Goal: Task Accomplishment & Management: Manage account settings

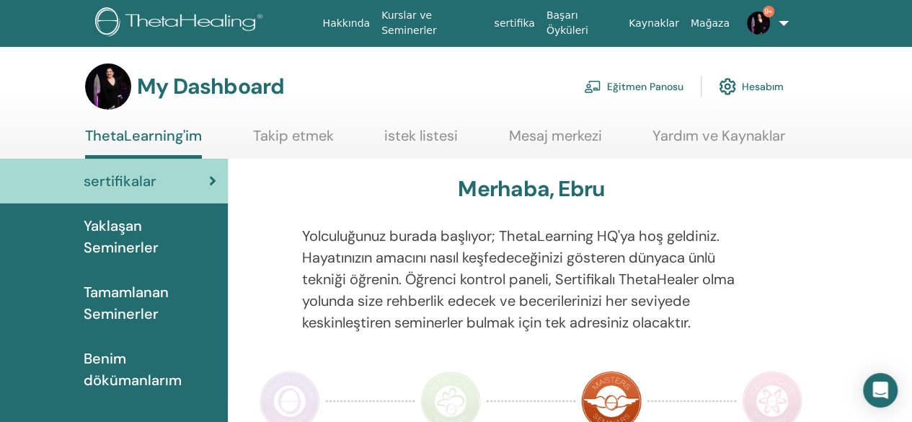
click at [654, 82] on link "Eğitmen Panosu" at bounding box center [634, 87] width 100 height 32
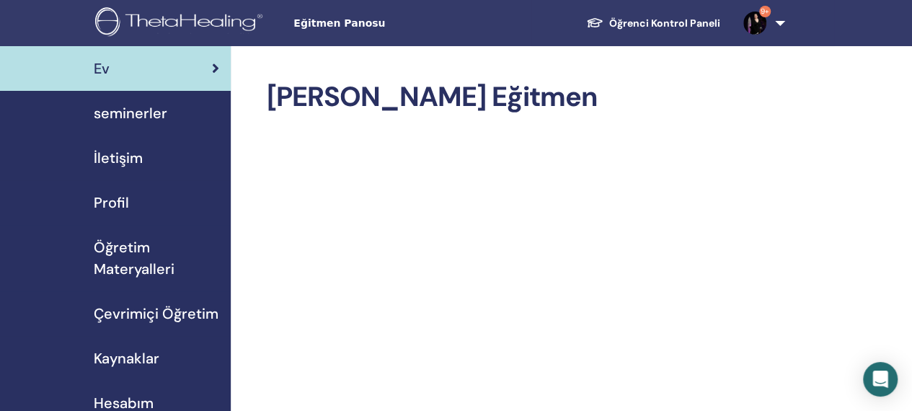
click at [145, 111] on span "seminerler" at bounding box center [131, 113] width 74 height 22
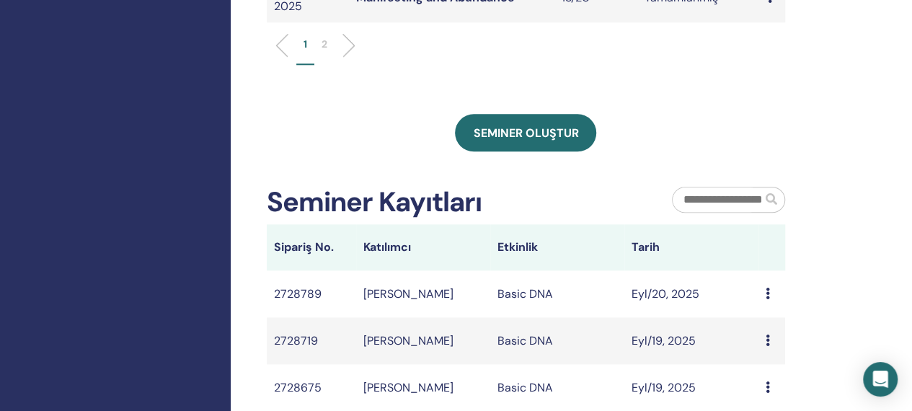
drag, startPoint x: 921, startPoint y: 83, endPoint x: 920, endPoint y: 260, distance: 177.4
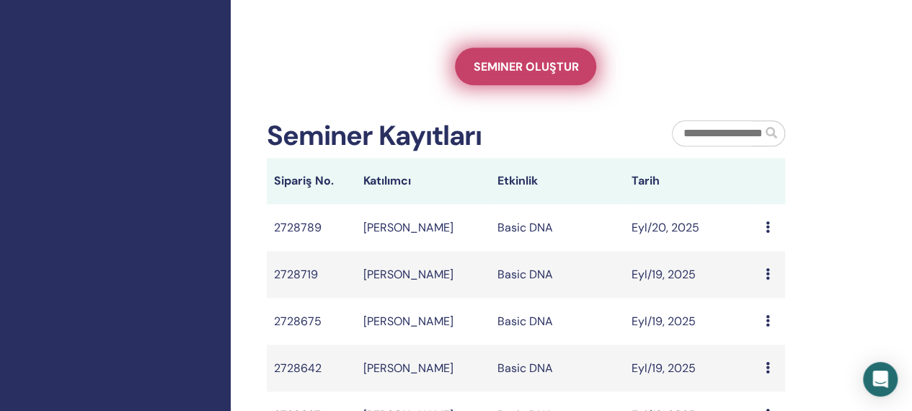
click at [485, 57] on link "Seminer oluştur" at bounding box center [525, 67] width 141 height 38
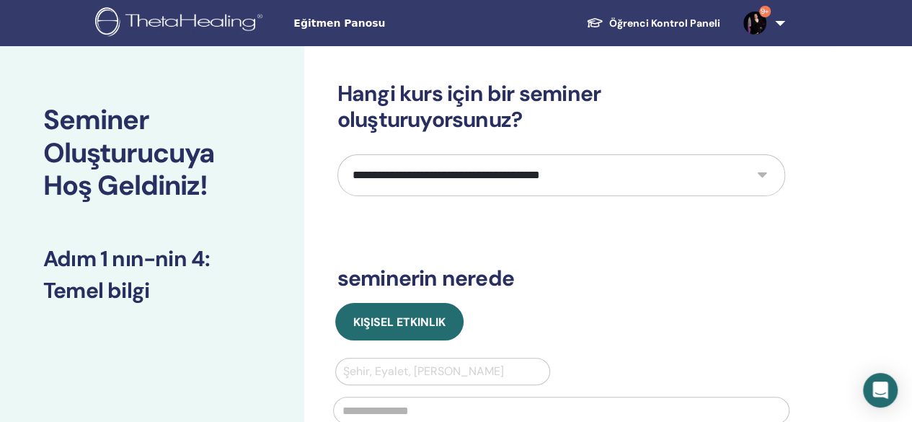
click at [685, 157] on select "**********" at bounding box center [562, 175] width 448 height 42
select select "**"
click at [338, 154] on select "**********" at bounding box center [562, 175] width 448 height 42
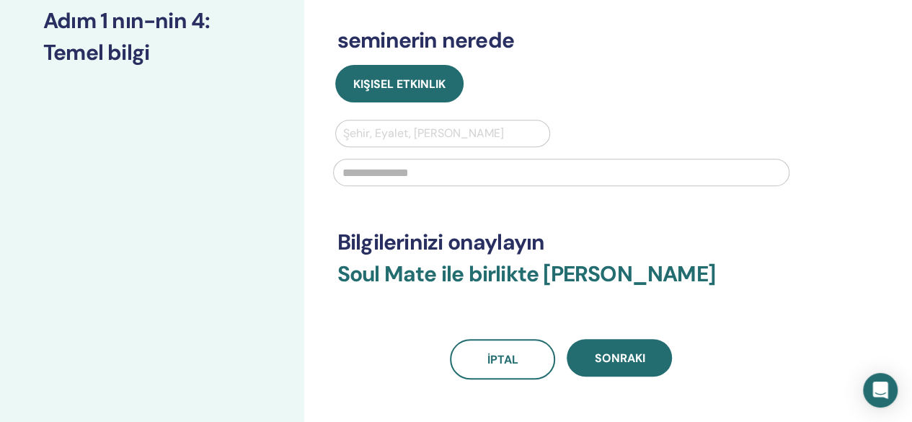
scroll to position [250, 0]
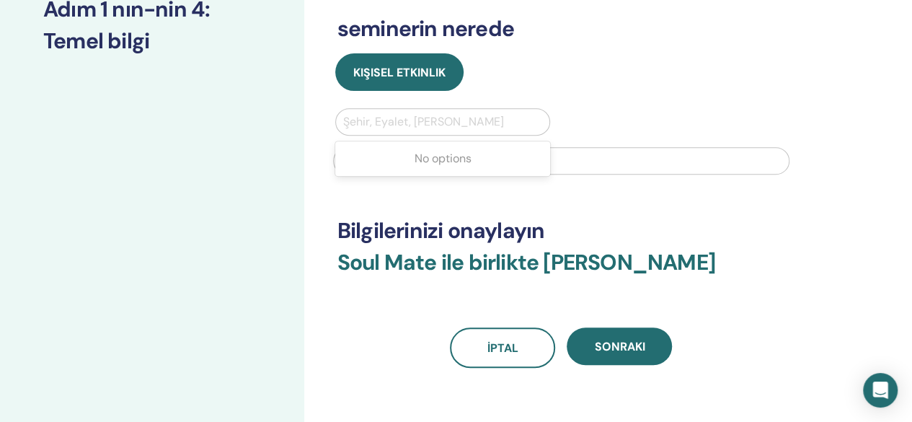
click at [488, 125] on div at bounding box center [443, 122] width 200 height 20
type input "********"
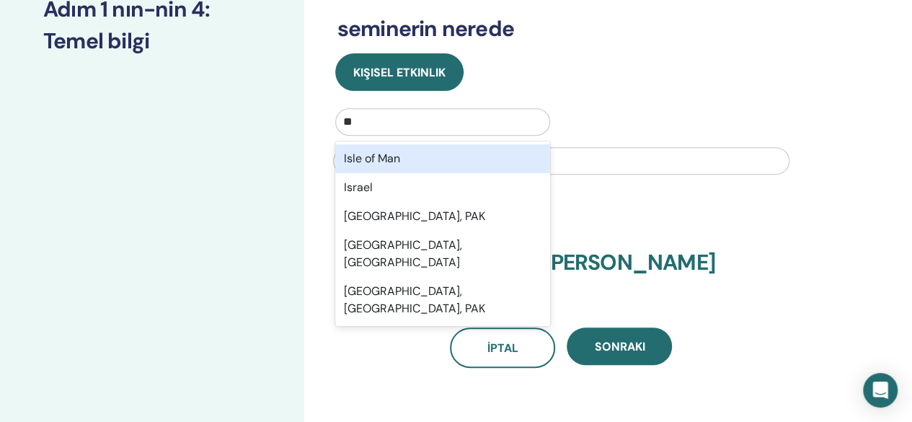
type input "***"
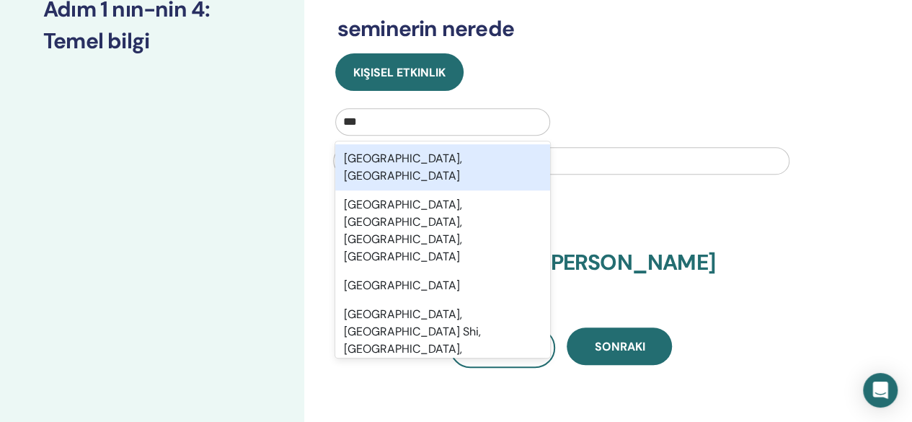
click at [440, 154] on div "Istanbul, TUR" at bounding box center [443, 167] width 216 height 46
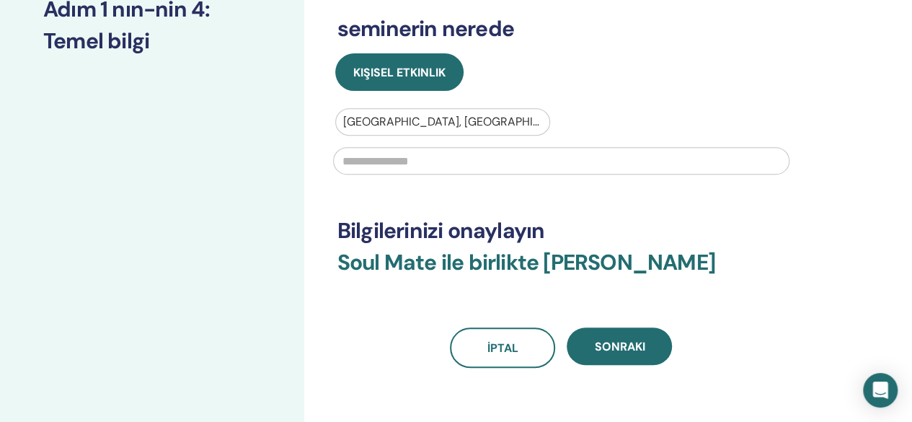
click at [439, 161] on input "text" at bounding box center [561, 160] width 457 height 27
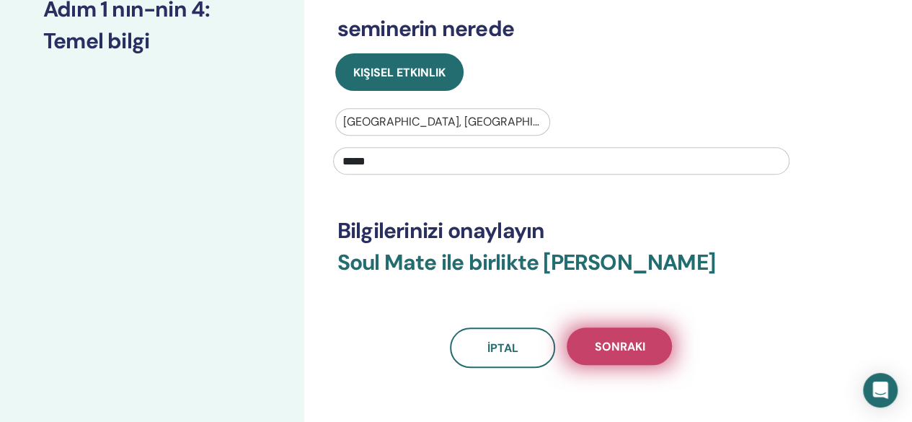
type input "*****"
click at [628, 349] on span "Sonraki" at bounding box center [619, 346] width 50 height 15
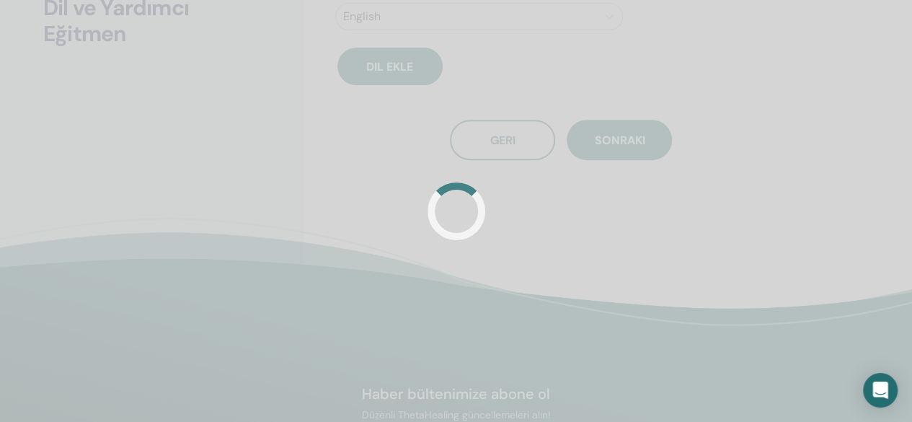
scroll to position [216, 0]
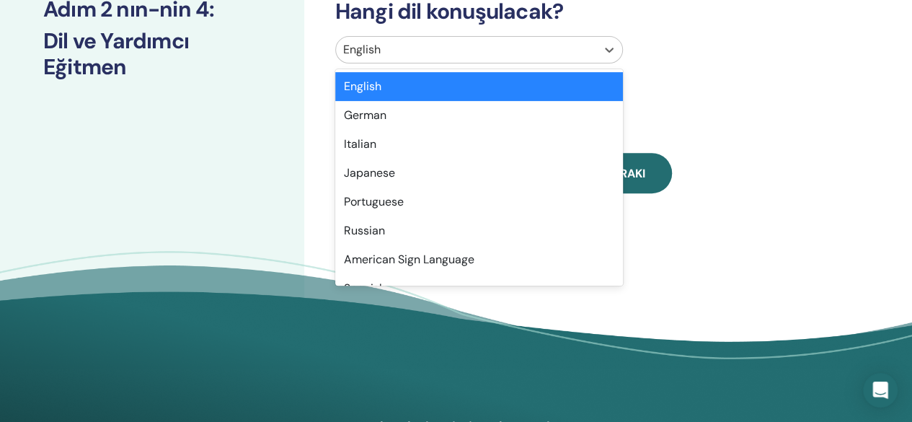
click at [574, 48] on div at bounding box center [466, 50] width 246 height 20
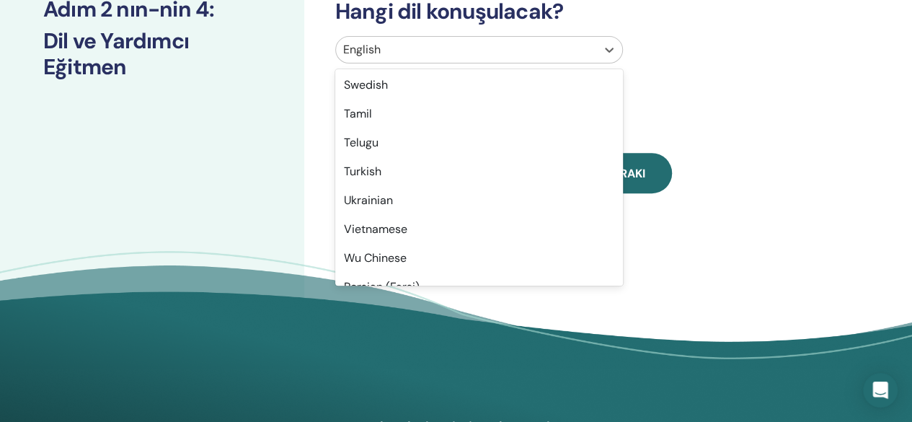
scroll to position [1133, 0]
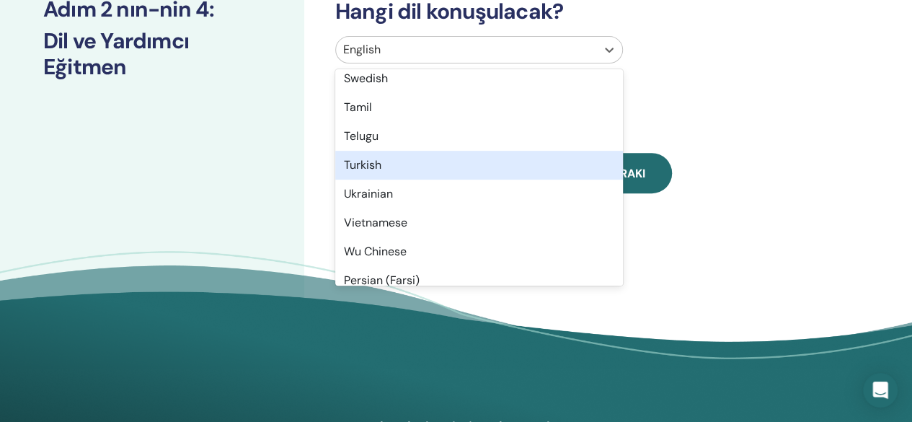
click at [497, 171] on div "Turkish" at bounding box center [479, 165] width 288 height 29
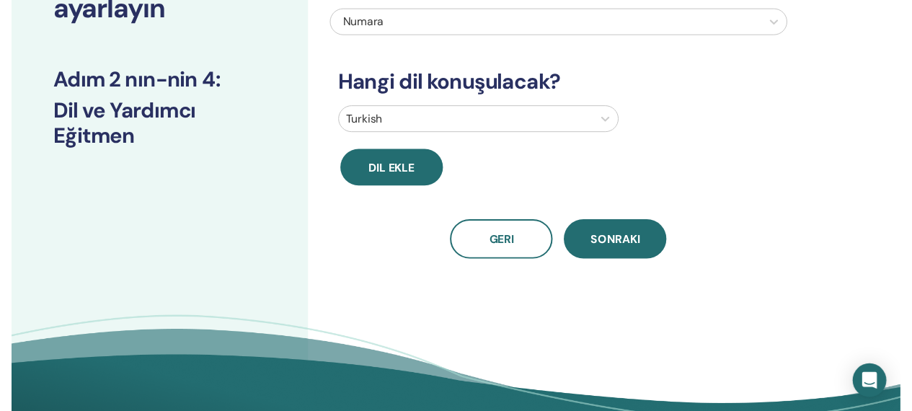
scroll to position [151, 0]
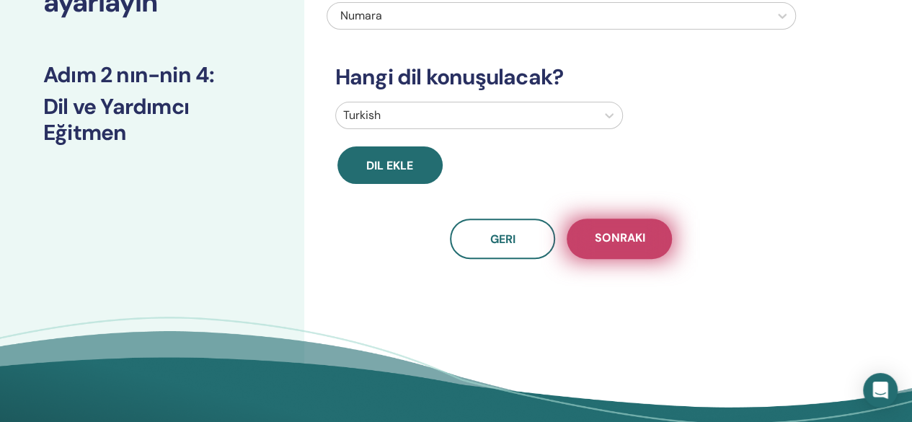
click at [654, 249] on button "Sonraki" at bounding box center [619, 239] width 105 height 40
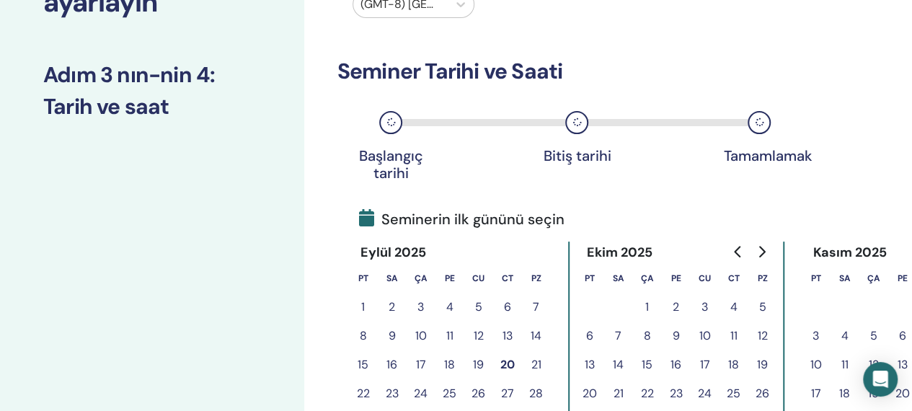
click at [534, 362] on button "21" at bounding box center [536, 365] width 29 height 29
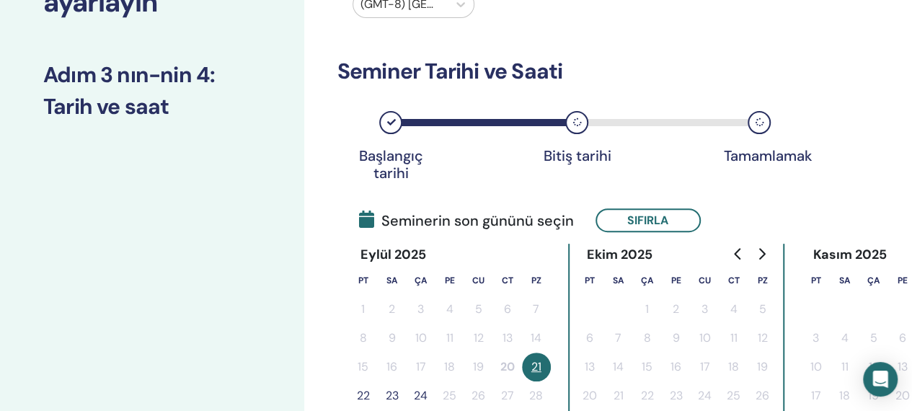
click at [360, 394] on button "22" at bounding box center [363, 396] width 29 height 29
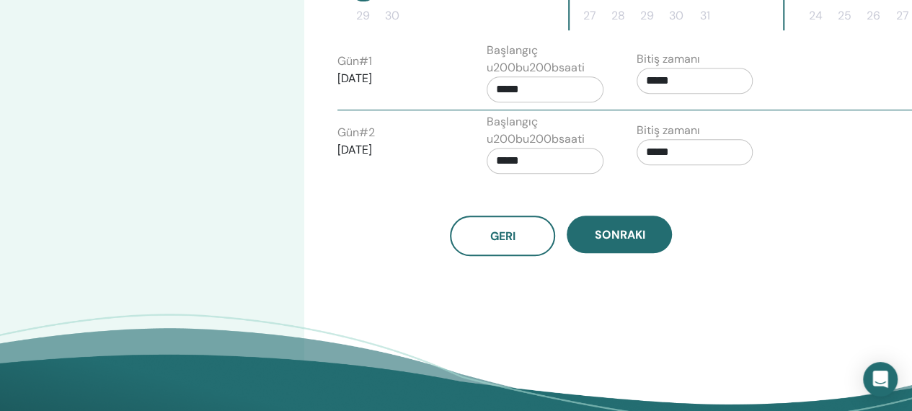
scroll to position [561, 0]
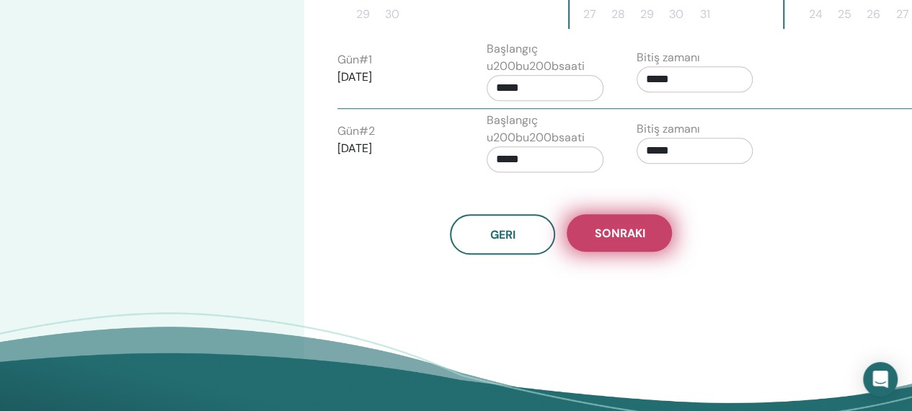
click at [651, 237] on button "Sonraki" at bounding box center [619, 233] width 105 height 38
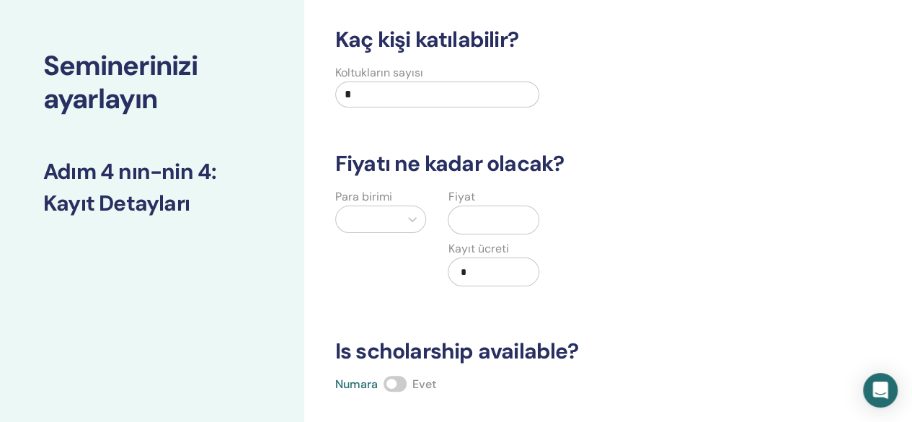
scroll to position [21, 0]
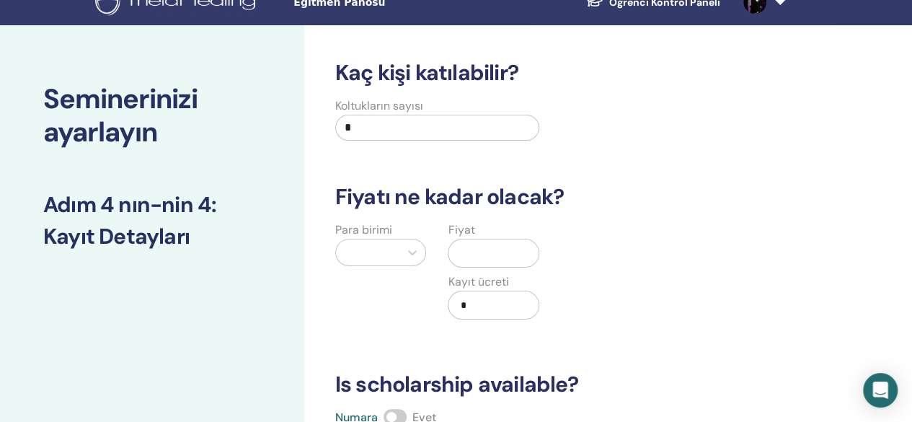
drag, startPoint x: 488, startPoint y: 126, endPoint x: 264, endPoint y: 164, distance: 227.6
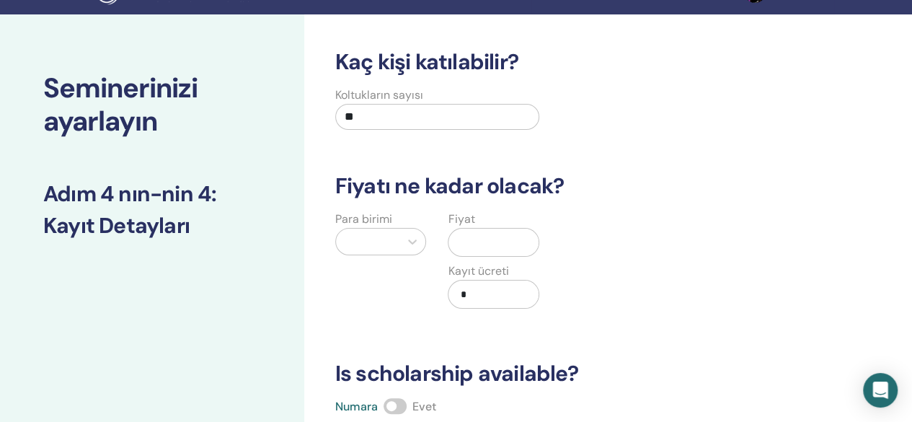
click at [374, 250] on div "Para birimi" at bounding box center [381, 268] width 113 height 115
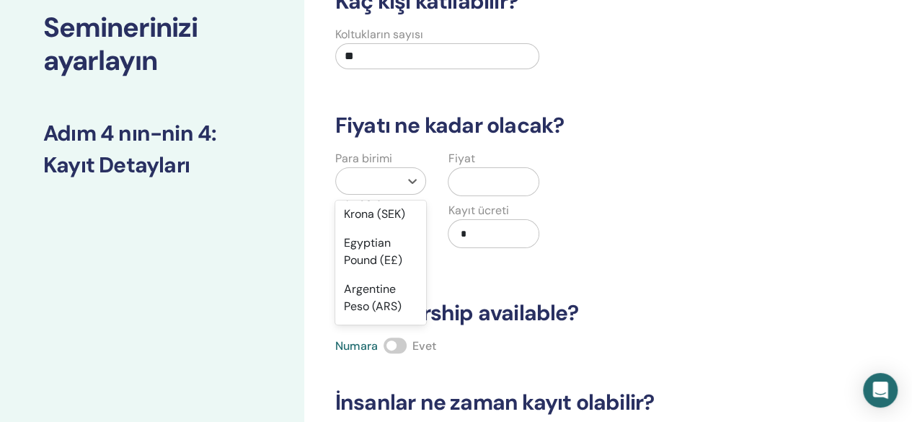
scroll to position [1440, 0]
click at [389, 148] on div "Turkish Lira (₺)" at bounding box center [381, 125] width 92 height 46
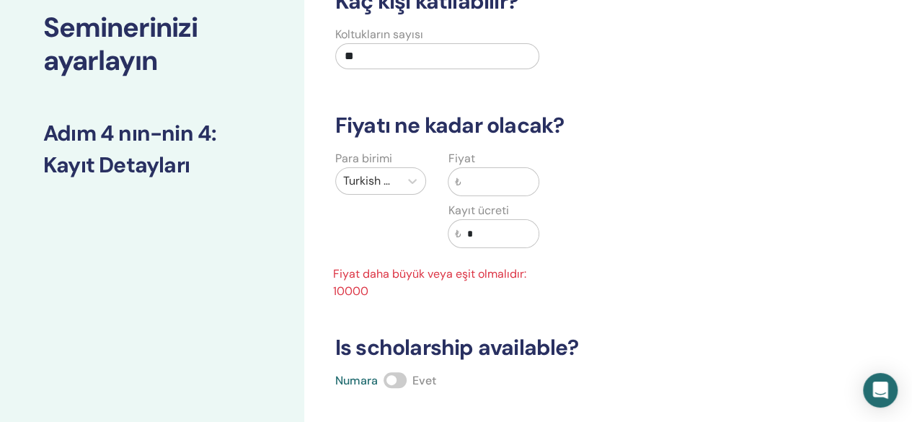
drag, startPoint x: 361, startPoint y: 60, endPoint x: 162, endPoint y: 73, distance: 199.5
click at [162, 73] on div "Seminerinizi ayarlayın Adım 4 nın-nin 4 : Kayıt Detayları Kaç kişi katılabilir?…" at bounding box center [456, 377] width 912 height 847
type input "**"
click at [470, 186] on input "text" at bounding box center [500, 181] width 78 height 27
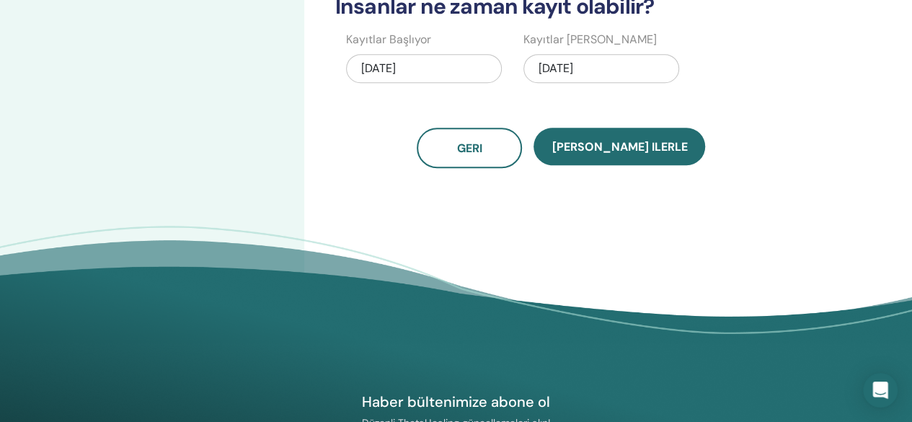
scroll to position [506, 0]
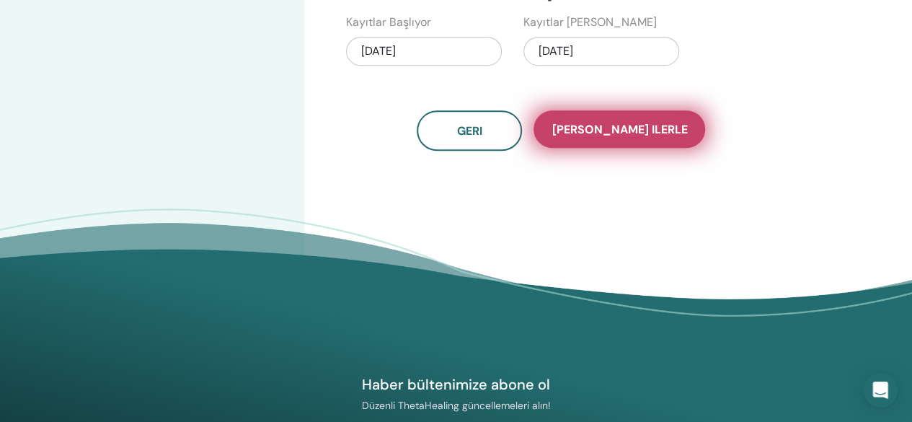
type input "*****"
click at [635, 122] on span "Kaydet ilerle" at bounding box center [620, 129] width 136 height 15
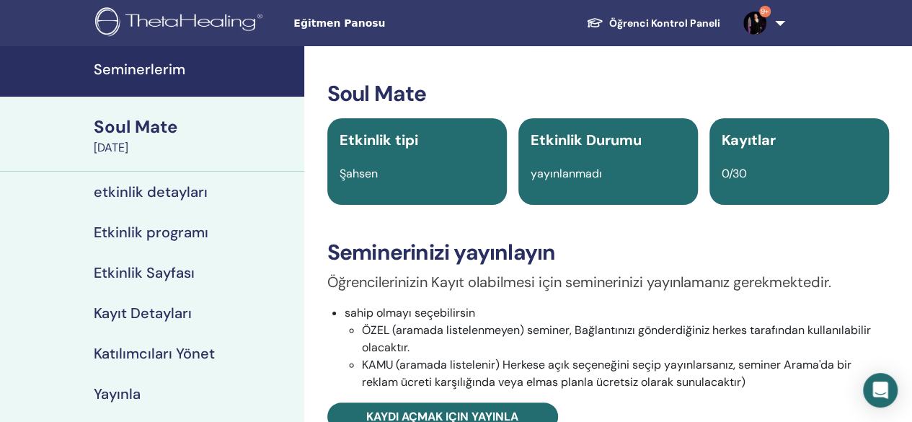
scroll to position [369, 0]
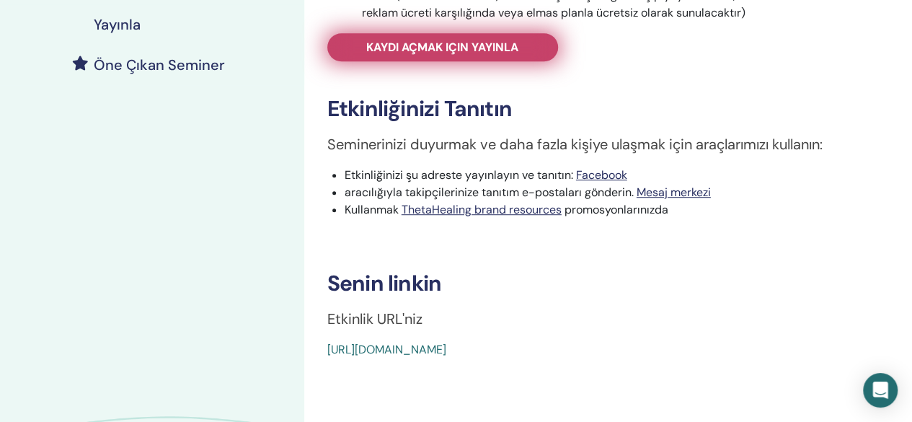
click at [473, 60] on link "Kaydı açmak için yayınla" at bounding box center [442, 47] width 231 height 28
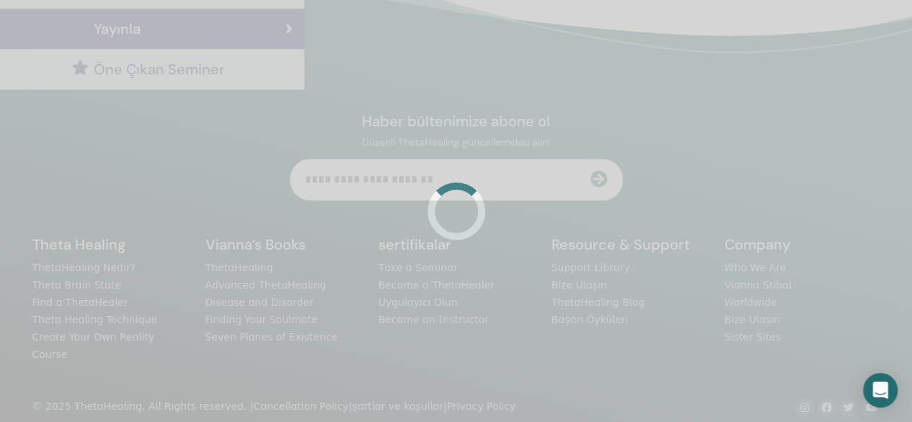
scroll to position [369, 0]
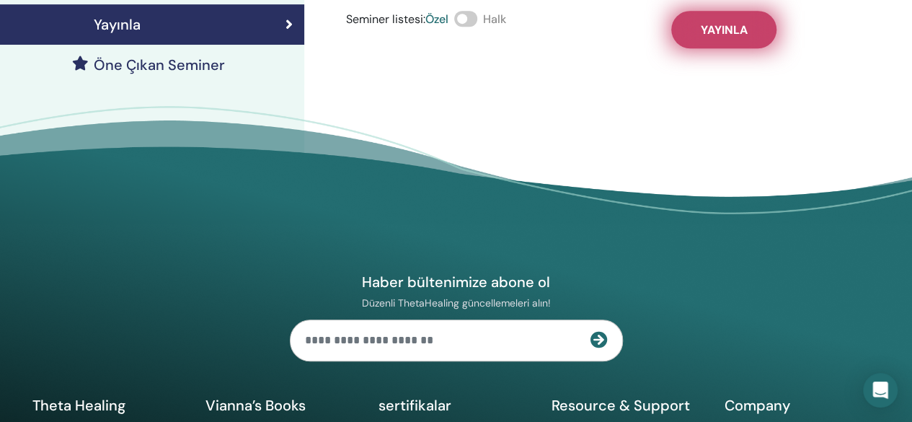
click at [722, 30] on span "Yayınla" at bounding box center [723, 29] width 47 height 15
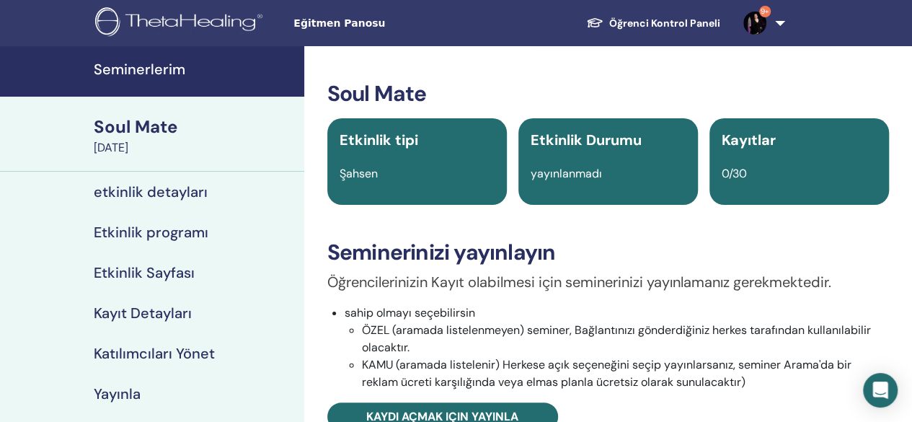
click at [126, 126] on div "Soul Mate" at bounding box center [195, 127] width 202 height 25
click at [157, 131] on div "Soul Mate" at bounding box center [195, 127] width 202 height 25
click at [147, 125] on div "Soul Mate" at bounding box center [195, 127] width 202 height 25
click at [159, 192] on h4 "etkinlik detayları" at bounding box center [151, 191] width 114 height 17
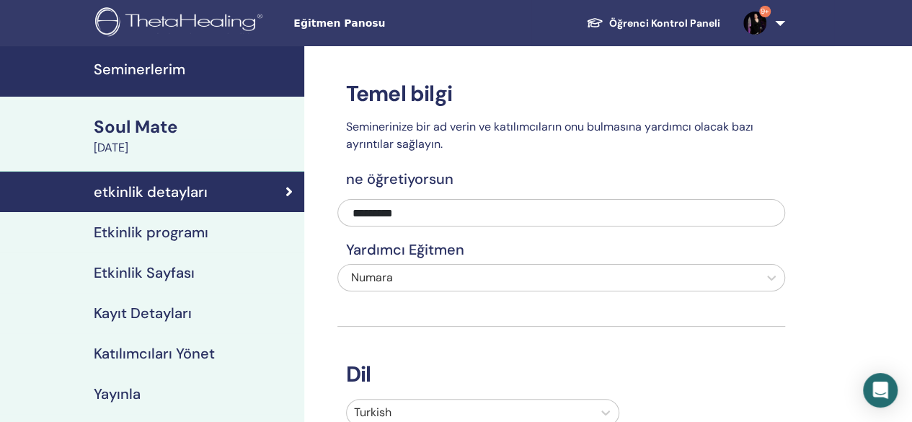
click at [138, 126] on div "Soul Mate" at bounding box center [195, 127] width 202 height 25
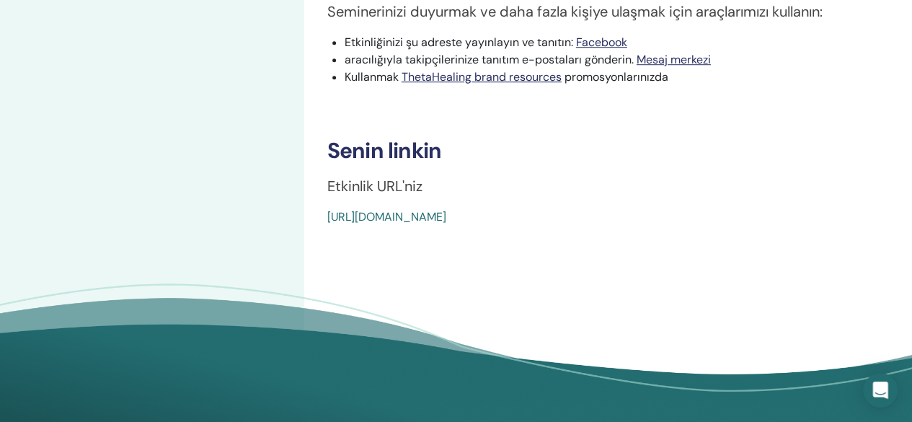
scroll to position [505, 0]
